Goal: Information Seeking & Learning: Learn about a topic

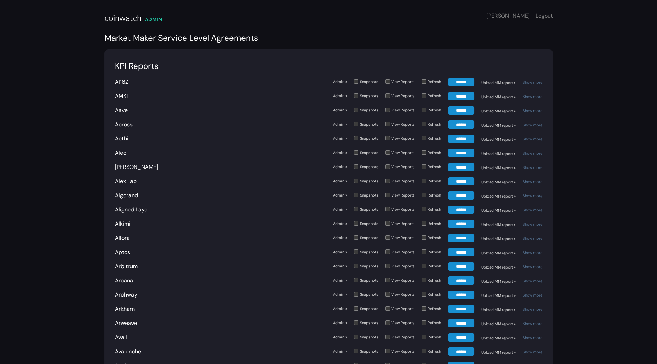
scroll to position [985, 0]
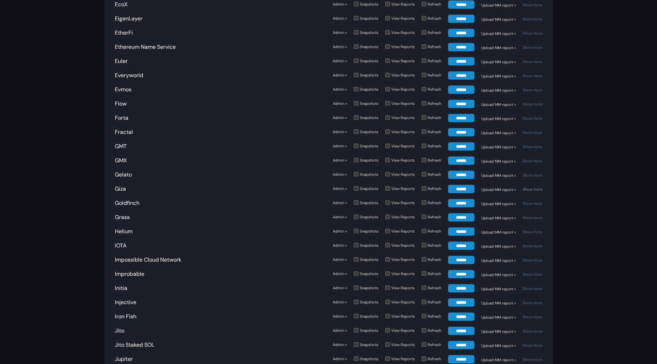
click at [525, 187] on link "Show more" at bounding box center [532, 189] width 20 height 5
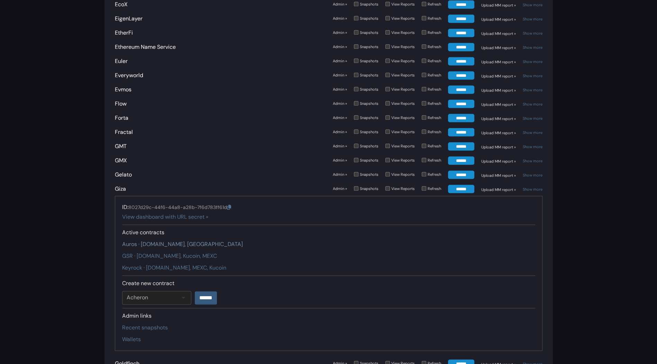
click at [154, 240] on link "Auros · Gate.io, Kucoin" at bounding box center [182, 243] width 121 height 7
click at [151, 252] on link "GSR · Gate.io, Kucoin, MEXC" at bounding box center [169, 255] width 95 height 7
click at [150, 264] on link "Keyrock · Gate.io, MEXC, Kucoin" at bounding box center [174, 267] width 104 height 7
click at [122, 185] on link "Giza" at bounding box center [120, 188] width 11 height 7
